Goal: Check status

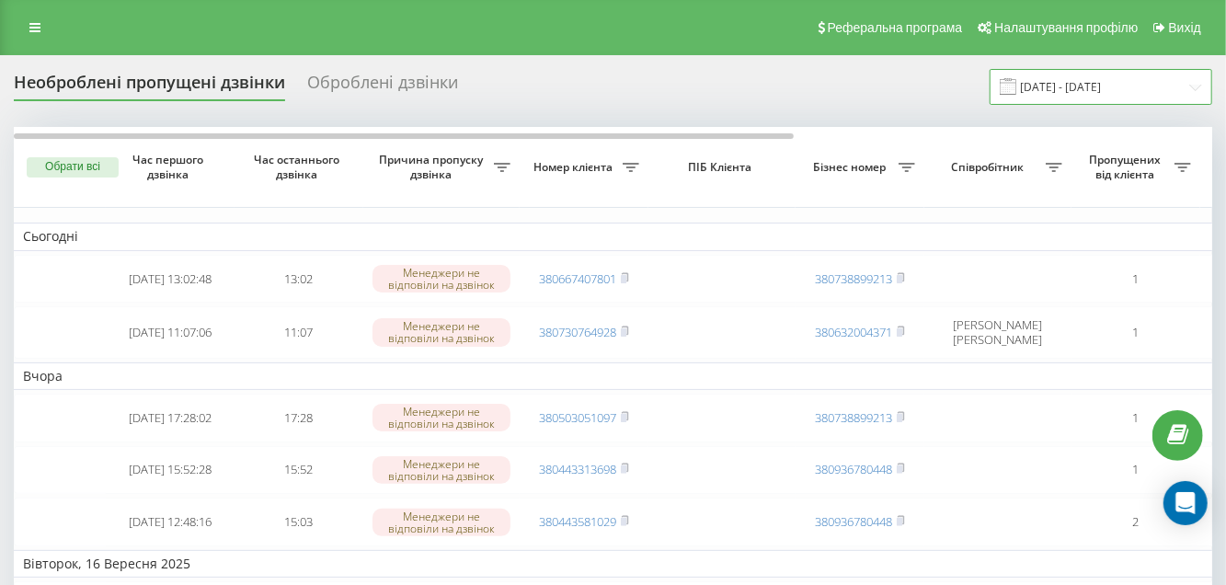
click at [1082, 86] on input "[DATE] - [DATE]" at bounding box center [1101, 87] width 223 height 36
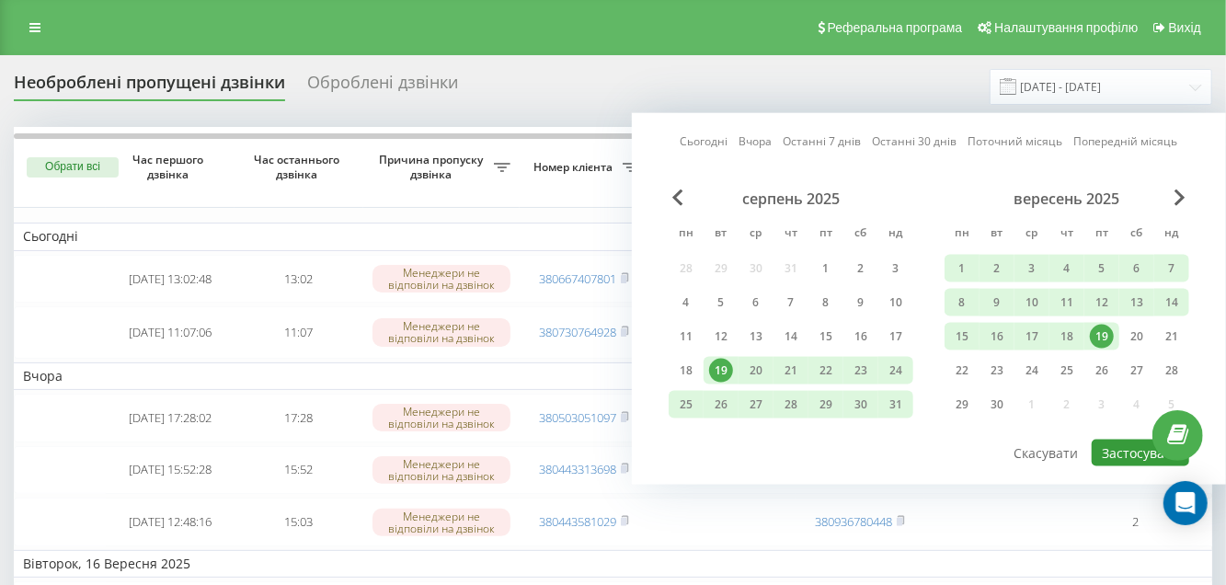
click at [1123, 457] on button "Застосувати" at bounding box center [1140, 453] width 97 height 27
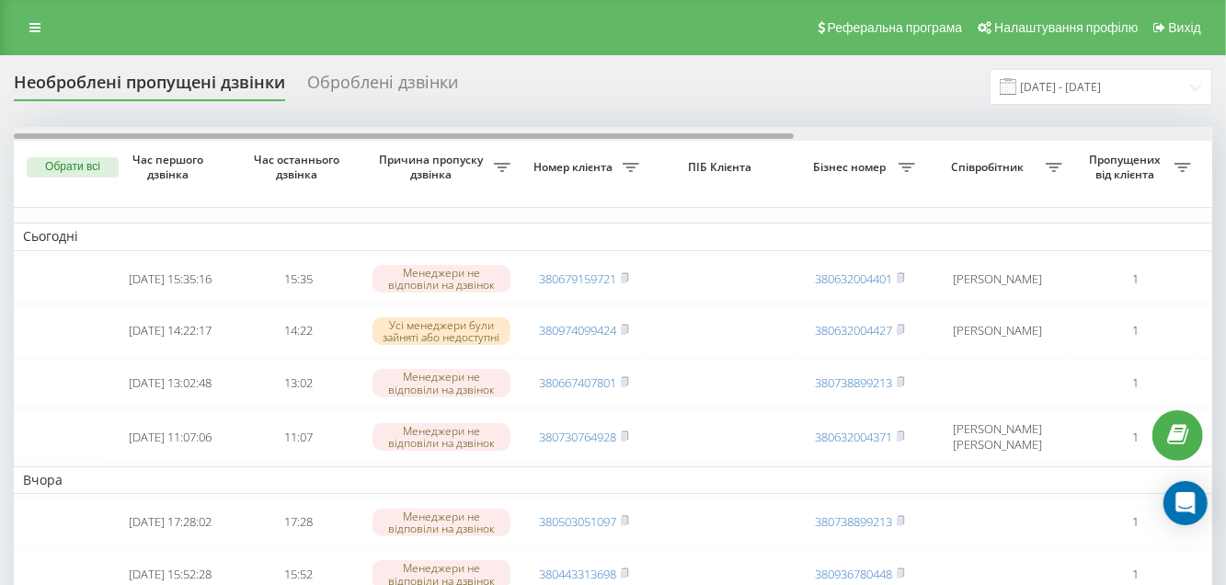
drag, startPoint x: 419, startPoint y: 135, endPoint x: 367, endPoint y: 146, distance: 53.6
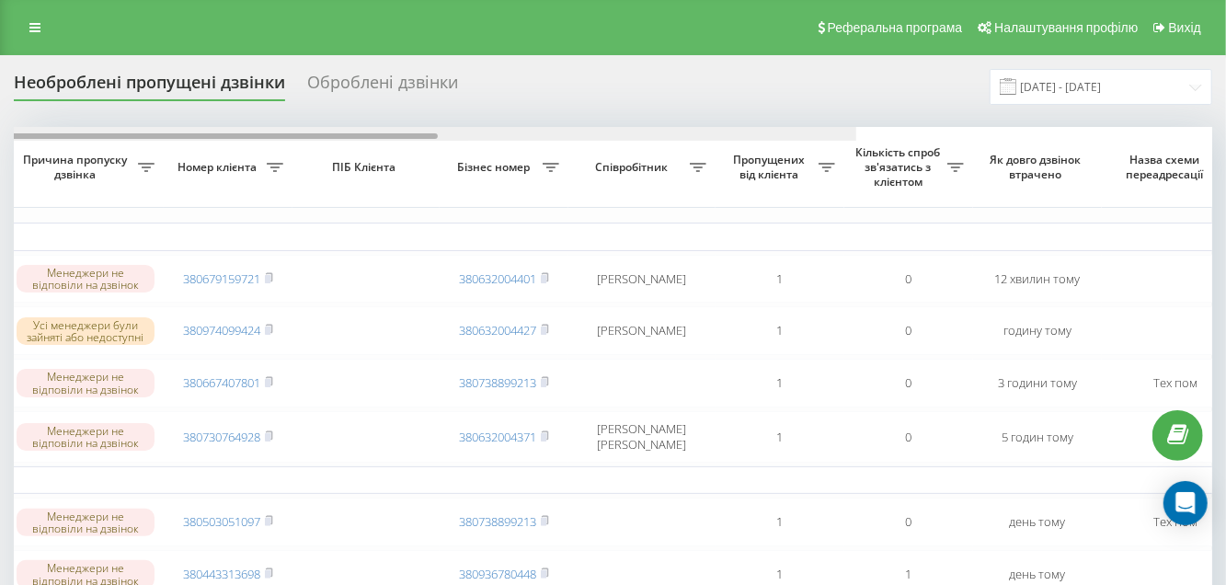
scroll to position [0, 640]
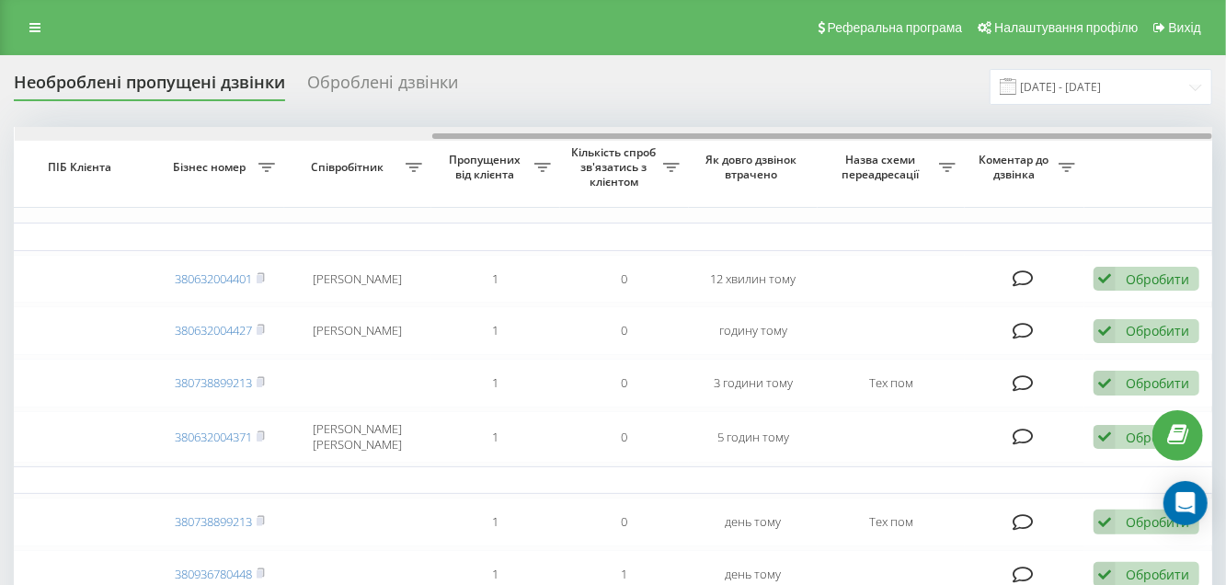
drag, startPoint x: 578, startPoint y: 135, endPoint x: 1030, endPoint y: 154, distance: 452.9
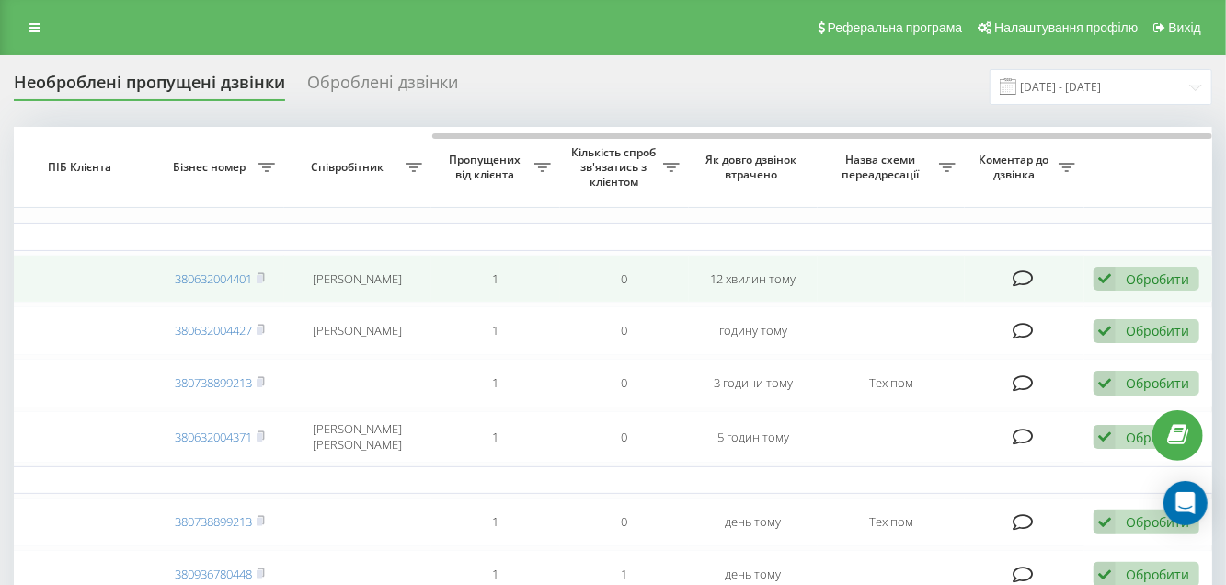
click at [1155, 285] on div "Обробити Не вдалося зв'язатися Зв'язався з клієнтом за допомогою іншого каналу …" at bounding box center [1147, 279] width 106 height 25
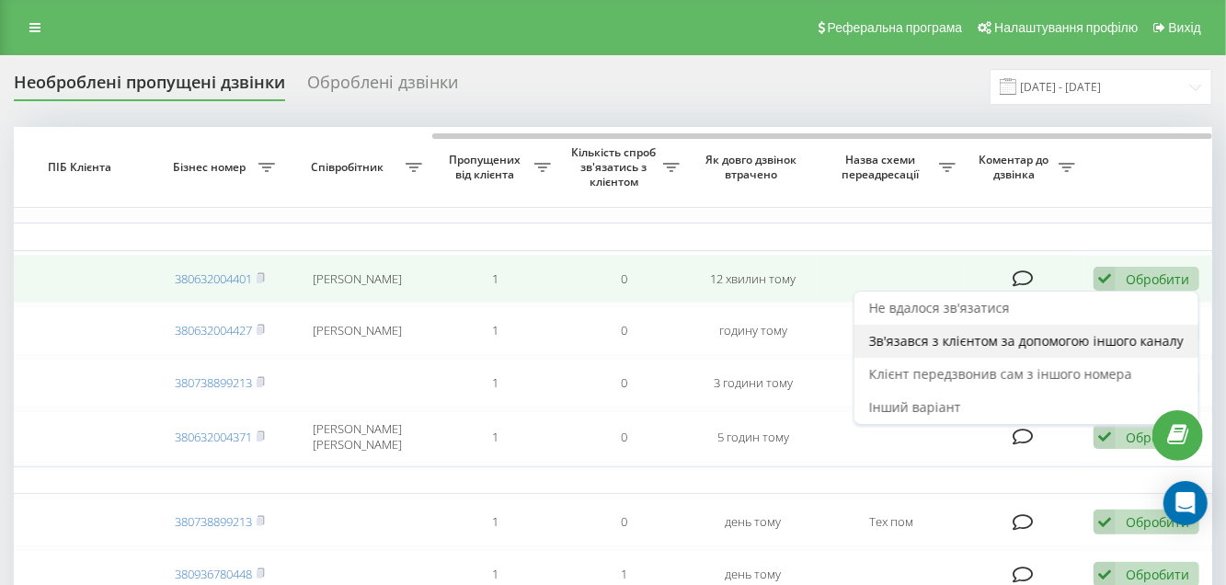
click at [968, 348] on div "Зв'язався з клієнтом за допомогою іншого каналу" at bounding box center [1026, 341] width 344 height 33
